Goal: Information Seeking & Learning: Learn about a topic

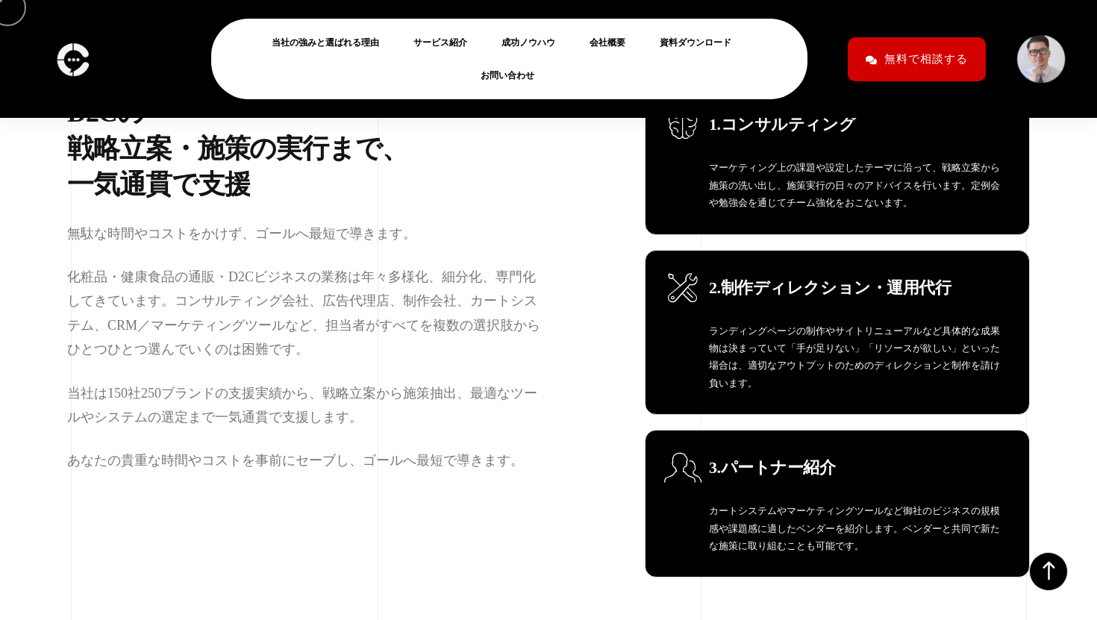
scroll to position [1055, 0]
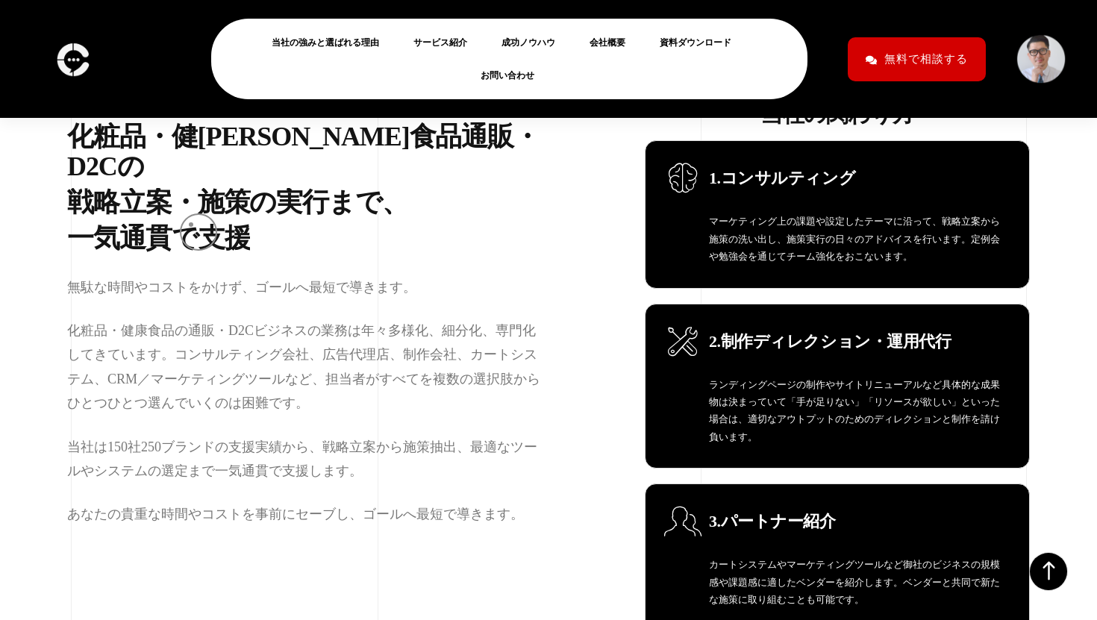
click at [191, 225] on div "で" at bounding box center [185, 239] width 27 height 30
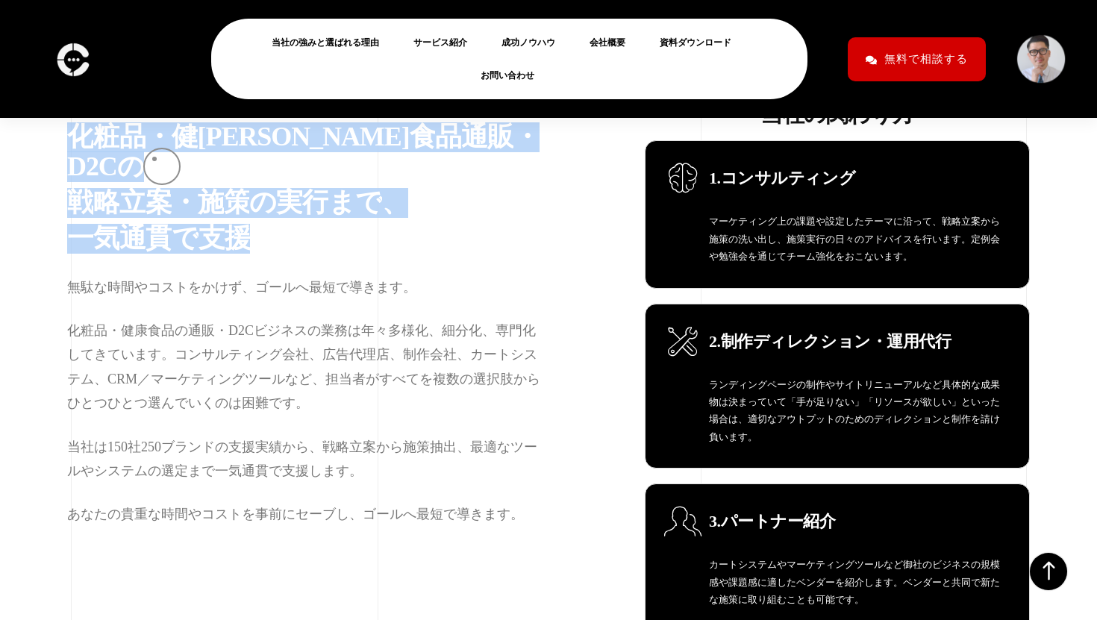
drag, startPoint x: 191, startPoint y: 225, endPoint x: 153, endPoint y: 157, distance: 77.2
click at [153, 157] on h2 "化 粧 品 ・ 健 康 食 品 通 販 ・ D 2 C の 戦 略 立 案 ・ 施 策 の 実 行 ま で 、 一 気 通 貫 で 支 援" at bounding box center [307, 190] width 481 height 137
click at [153, 152] on div "・" at bounding box center [158, 137] width 26 height 30
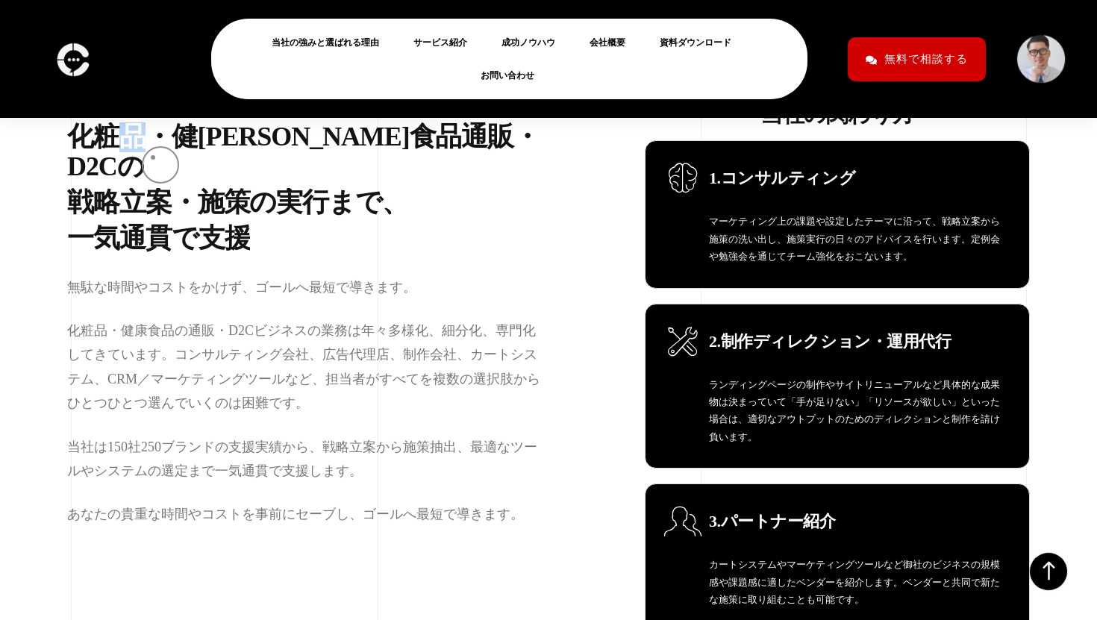
click at [153, 152] on div "・" at bounding box center [158, 137] width 26 height 30
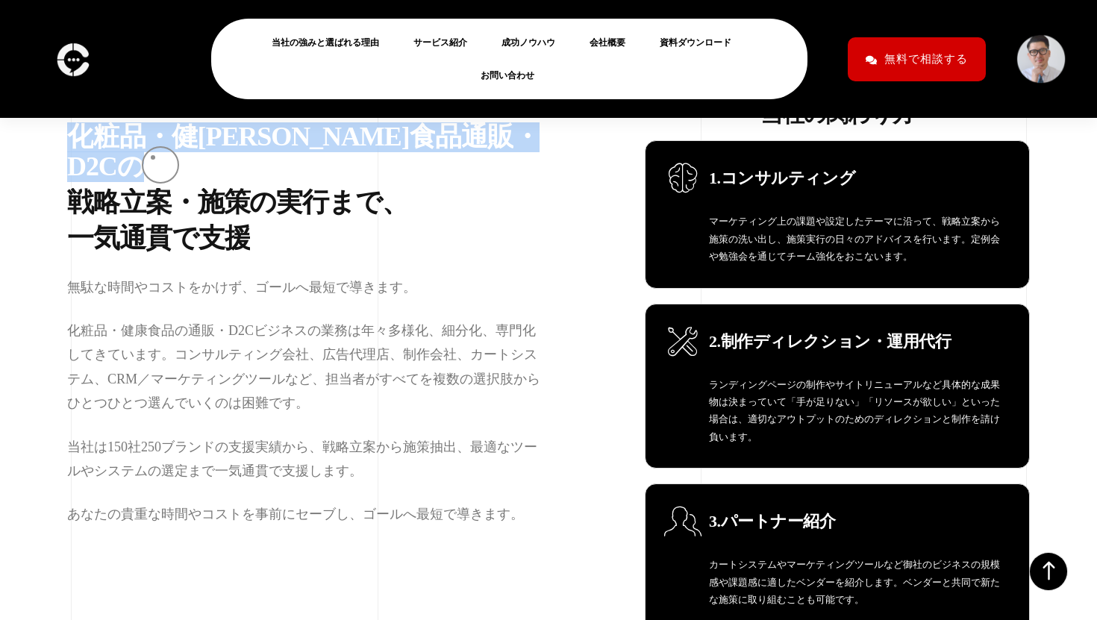
click at [153, 152] on div "・" at bounding box center [158, 137] width 26 height 30
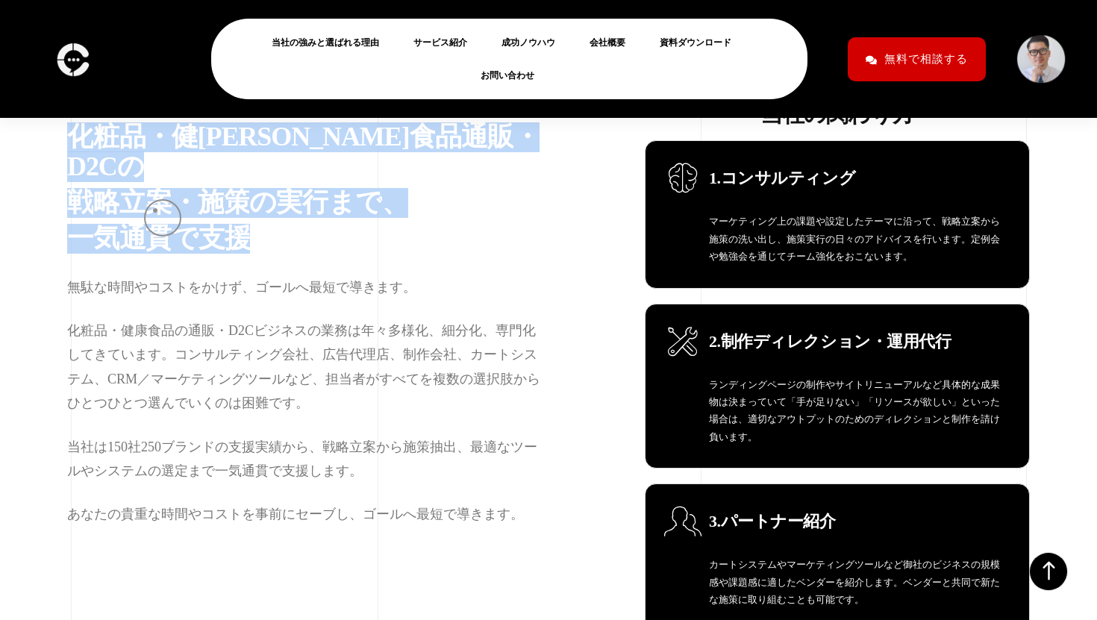
drag, startPoint x: 153, startPoint y: 157, endPoint x: 155, endPoint y: 210, distance: 53.0
click at [155, 210] on h2 "化 粧 品 ・ 健 康 食 品 通 販 ・ D 2 C の 戦 略 立 案 ・ 施 策 の 実 行 ま で 、 一 気 通 貫 で 支 援" at bounding box center [307, 190] width 481 height 137
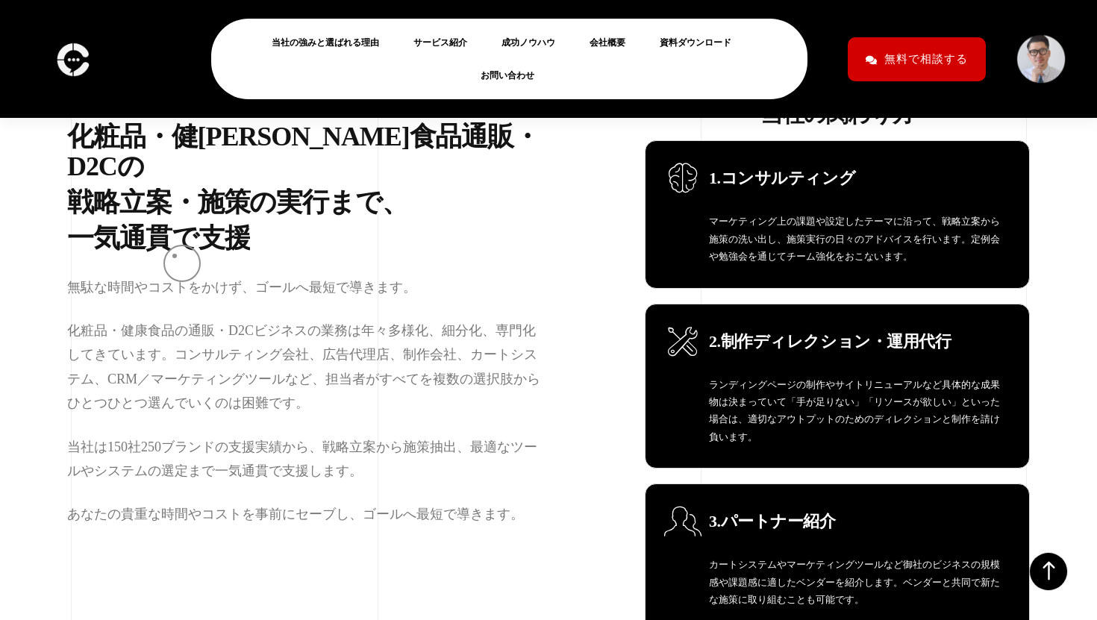
click at [175, 275] on p "無駄な時間やコストをかけず、ゴールへ最短で導きます。" at bounding box center [307, 287] width 481 height 24
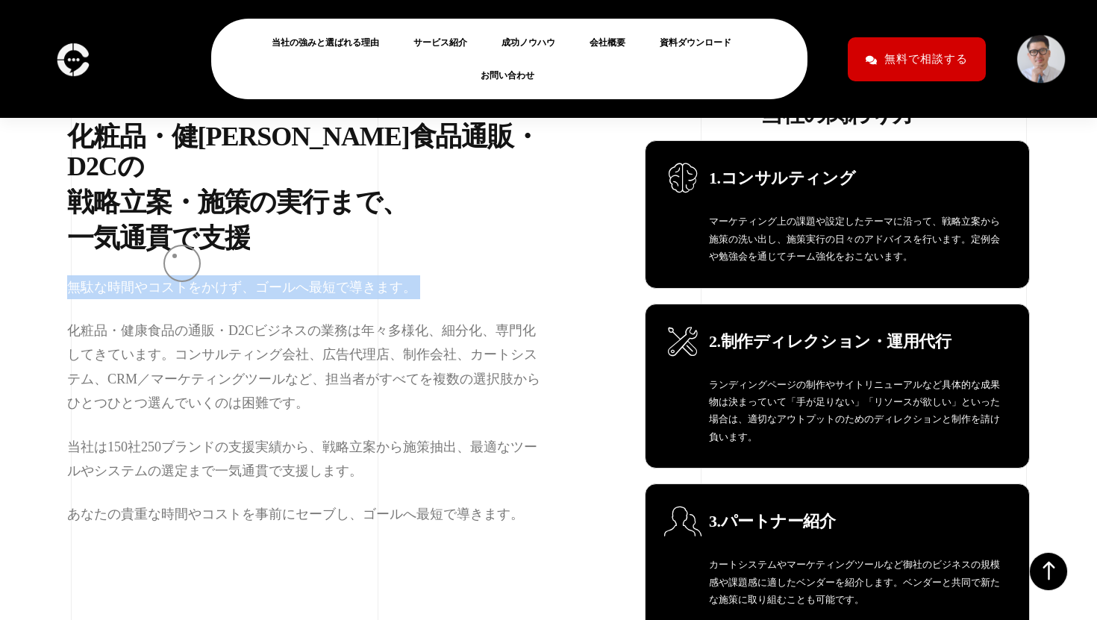
click at [175, 275] on p "無駄な時間やコストをかけず、ゴールへ最短で導きます。" at bounding box center [307, 287] width 481 height 24
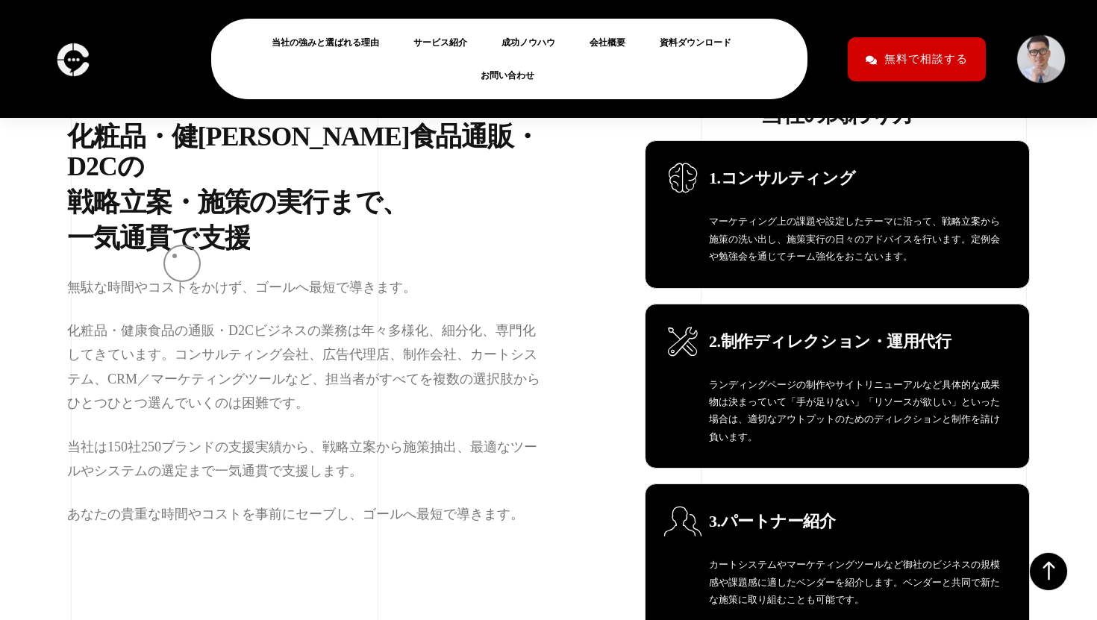
click at [185, 287] on div "無駄な時間やコストをかけず、ゴールへ最短で導きます。 化粧品・健康食品の通販・D2Cビジネスの業務は年々多様化、細分化、専門化してきています。コンサルティング…" at bounding box center [307, 400] width 481 height 251
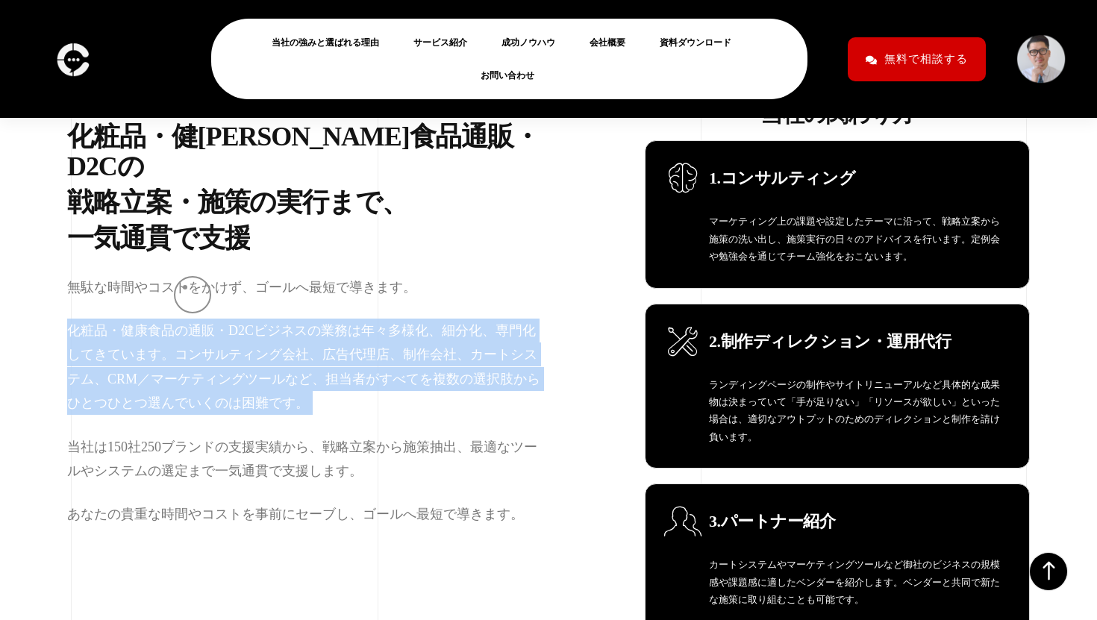
click at [185, 287] on div "無駄な時間やコストをかけず、ゴールへ最短で導きます。 化粧品・健康食品の通販・D2Cビジネスの業務は年々多様化、細分化、専門化してきています。コンサルティング…" at bounding box center [307, 400] width 481 height 251
drag, startPoint x: 185, startPoint y: 287, endPoint x: 208, endPoint y: 401, distance: 115.7
click at [208, 399] on div "無駄な時間やコストをかけず、ゴールへ最短で導きます。 化粧品・健康食品の通販・D2Cビジネスの業務は年々多様化、細分化、専門化してきています。コンサルティング…" at bounding box center [307, 400] width 481 height 251
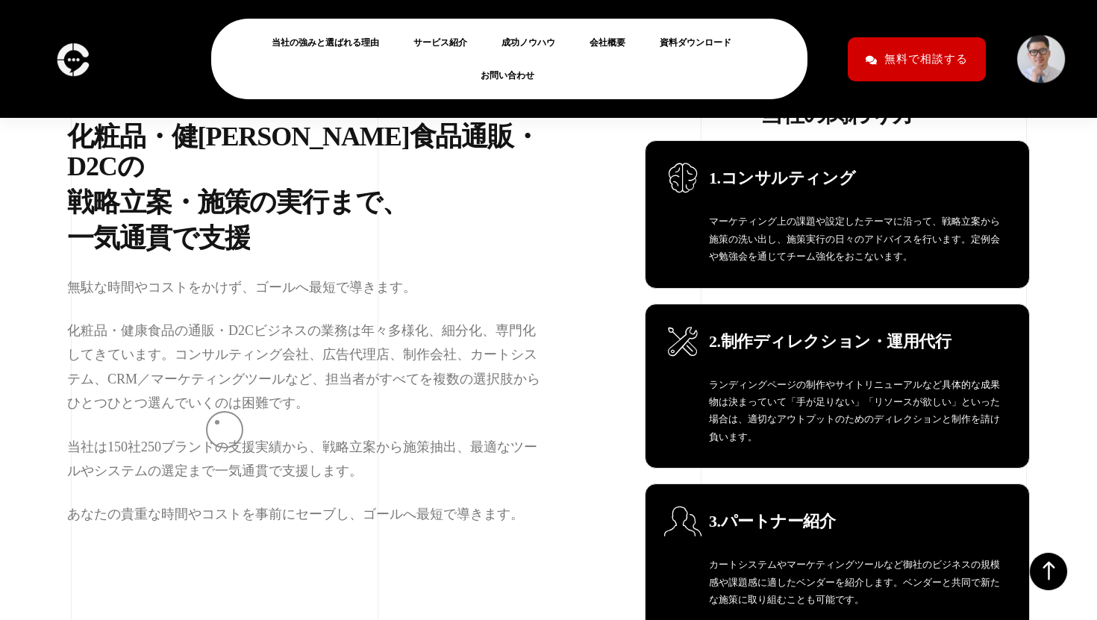
click at [217, 435] on p "当社は150社250ブランドの支援実績から、戦略立案から施策抽出、最適なツールやシステムの選定まで一気通貫で支援します。" at bounding box center [307, 459] width 481 height 48
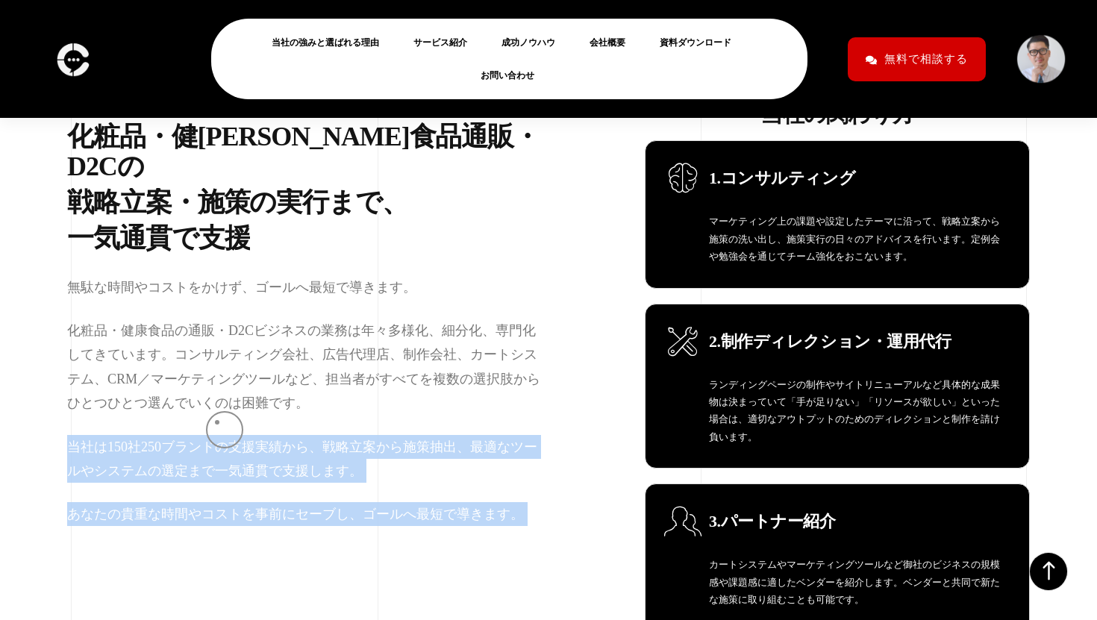
drag, startPoint x: 217, startPoint y: 422, endPoint x: 236, endPoint y: 504, distance: 84.3
click at [236, 504] on div "無駄な時間やコストをかけず、ゴールへ最短で導きます。 化粧品・健康食品の通販・D2Cビジネスの業務は年々多様化、細分化、専門化してきています。コンサルティング…" at bounding box center [307, 400] width 481 height 251
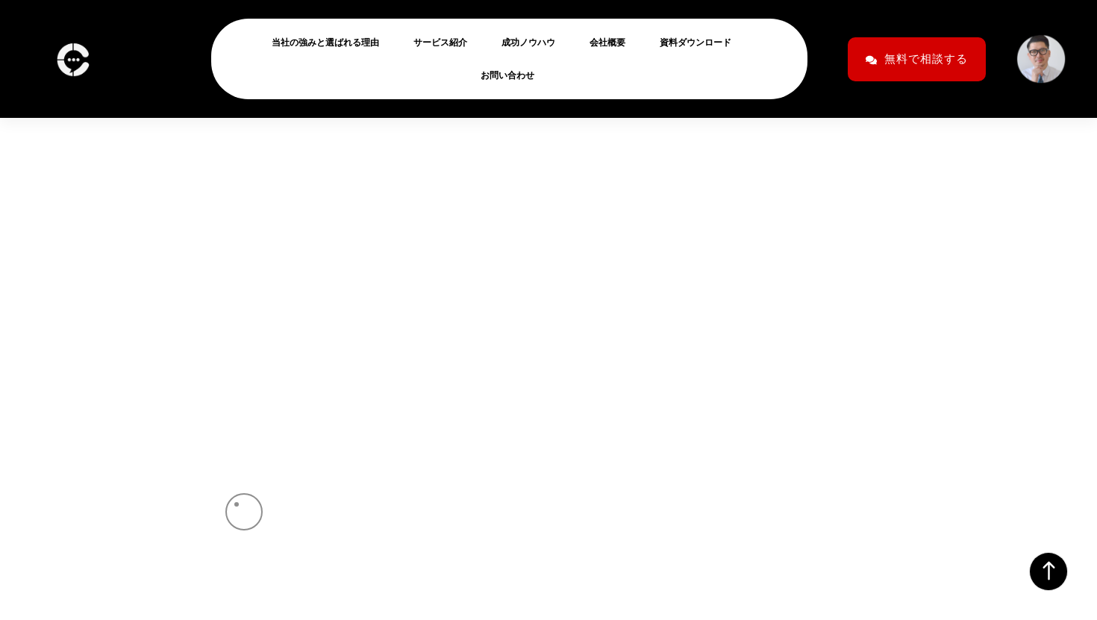
scroll to position [2882, 0]
